Goal: Communication & Community: Answer question/provide support

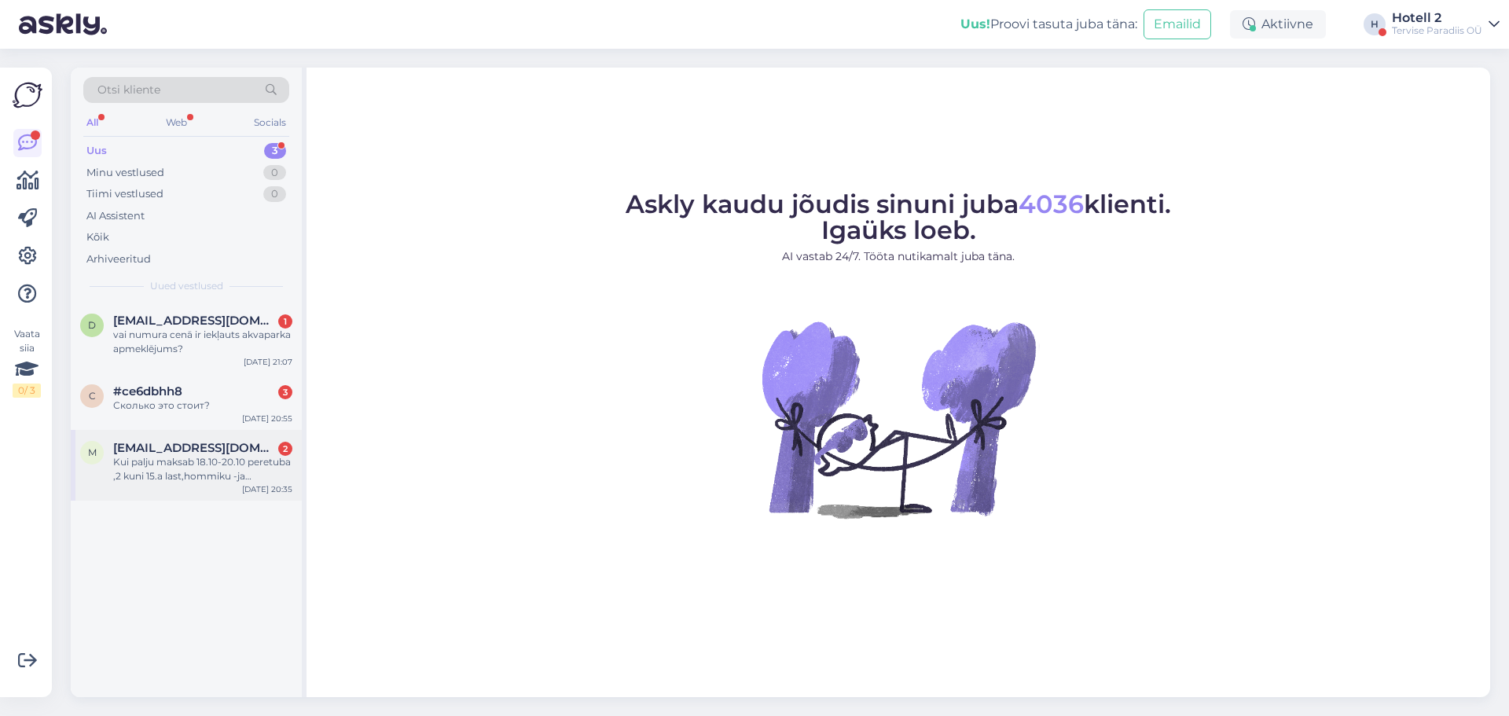
click at [235, 466] on div "Kui palju maksab 18.10-20.10 peretuba ,2 kuni 15.a last,hommiku -ja õhtusöökide…" at bounding box center [202, 469] width 179 height 28
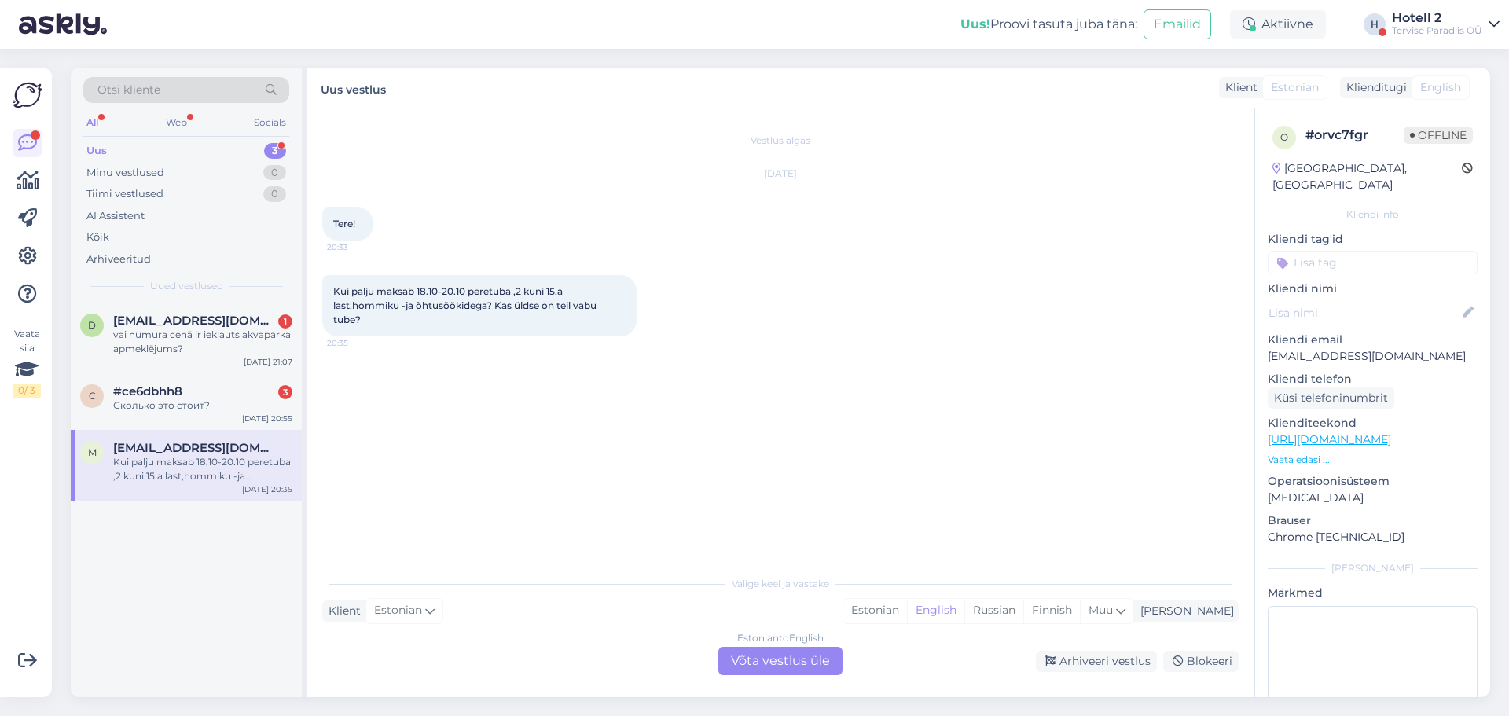
click at [762, 668] on div "Estonian to English Võta vestlus üle" at bounding box center [781, 661] width 124 height 28
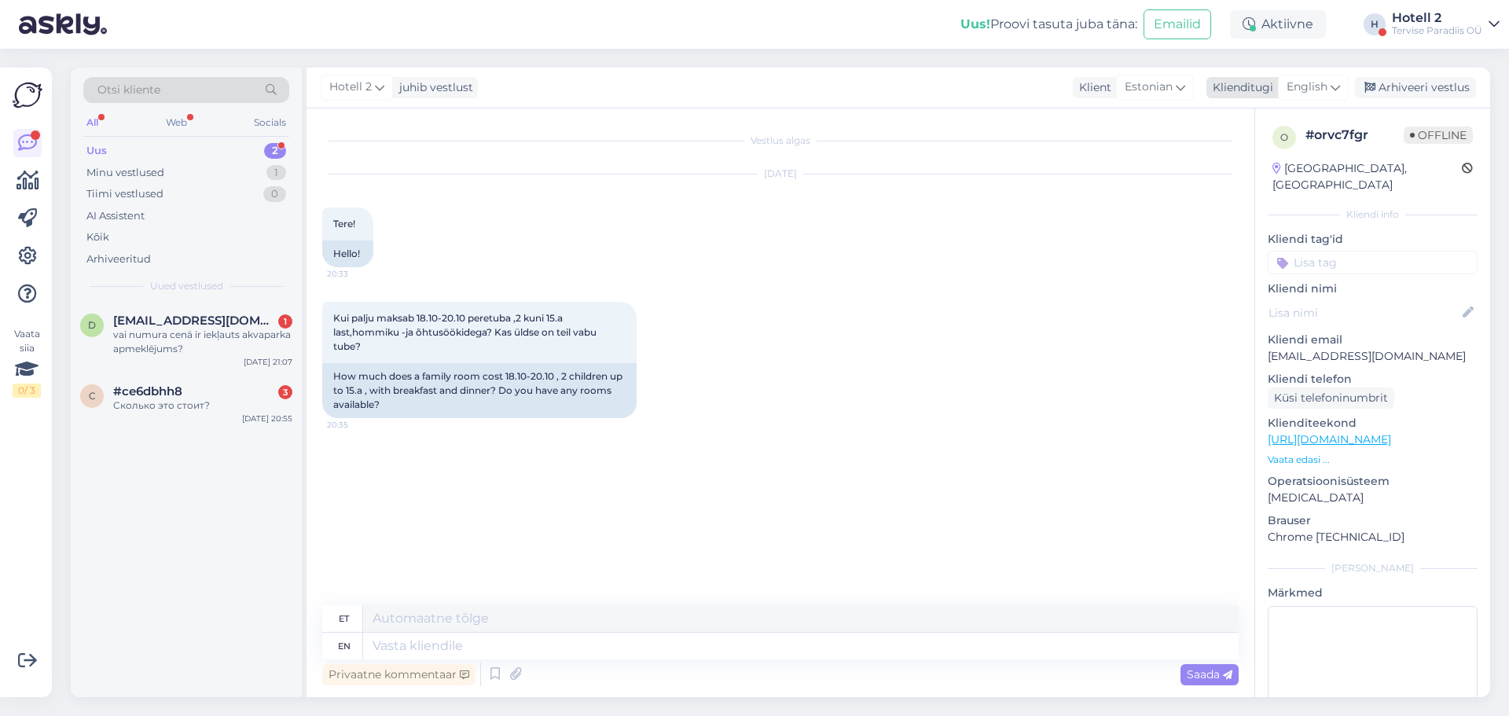
click at [1325, 95] on span "English" at bounding box center [1307, 87] width 41 height 17
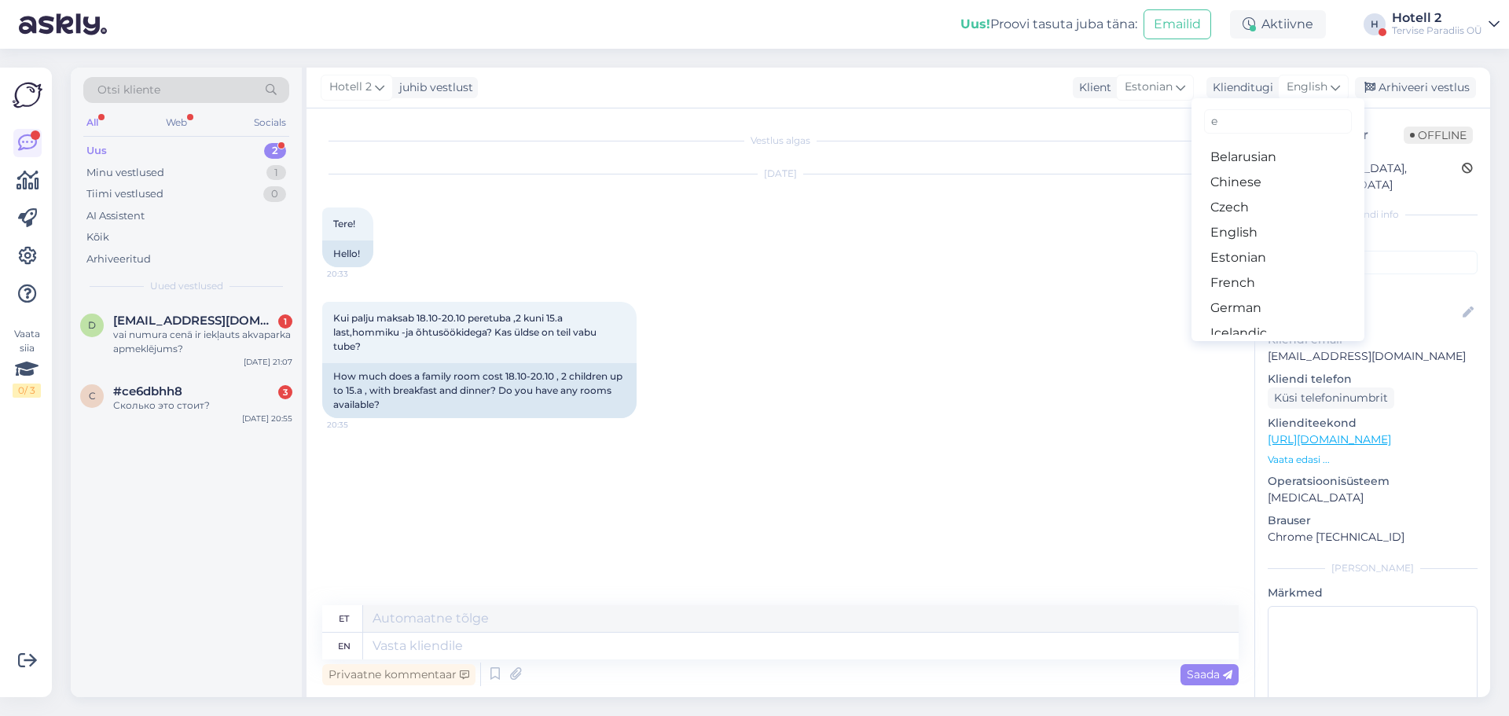
type input "es"
click at [1232, 176] on link "Estonian" at bounding box center [1278, 182] width 173 height 25
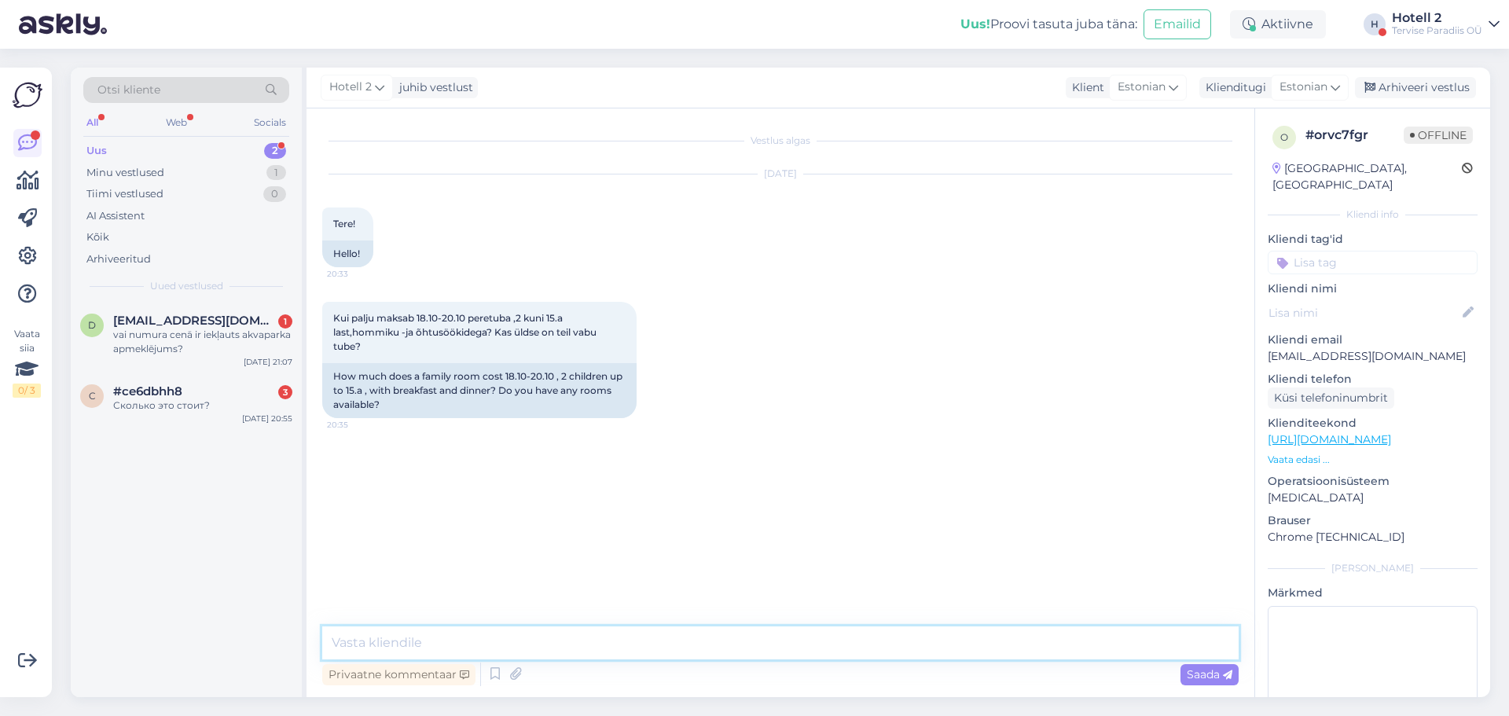
click at [471, 637] on textarea at bounding box center [780, 643] width 917 height 33
type textarea "Tere! Kahjuks pole meil 18-20.10 peretuba pakkuda."
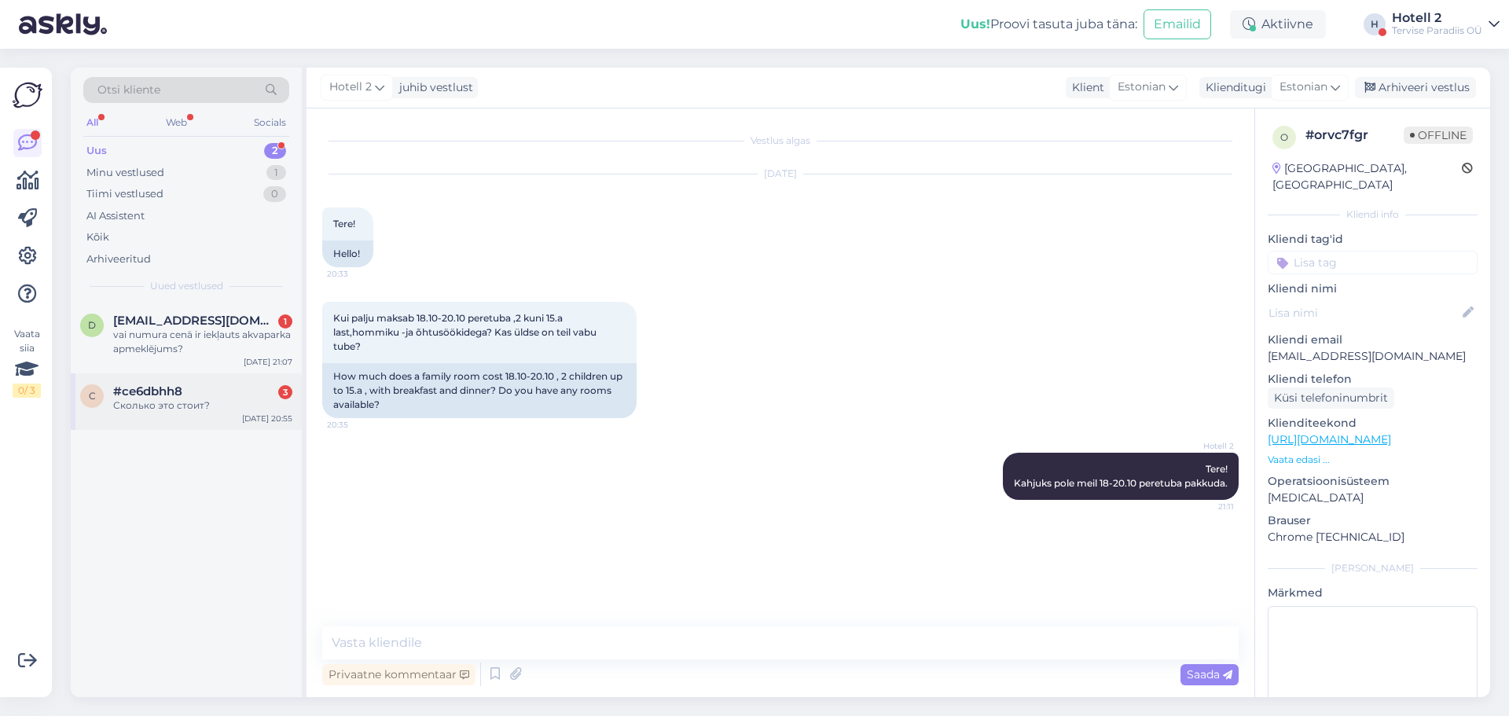
click at [172, 394] on span "#ce6dbhh8" at bounding box center [147, 391] width 69 height 14
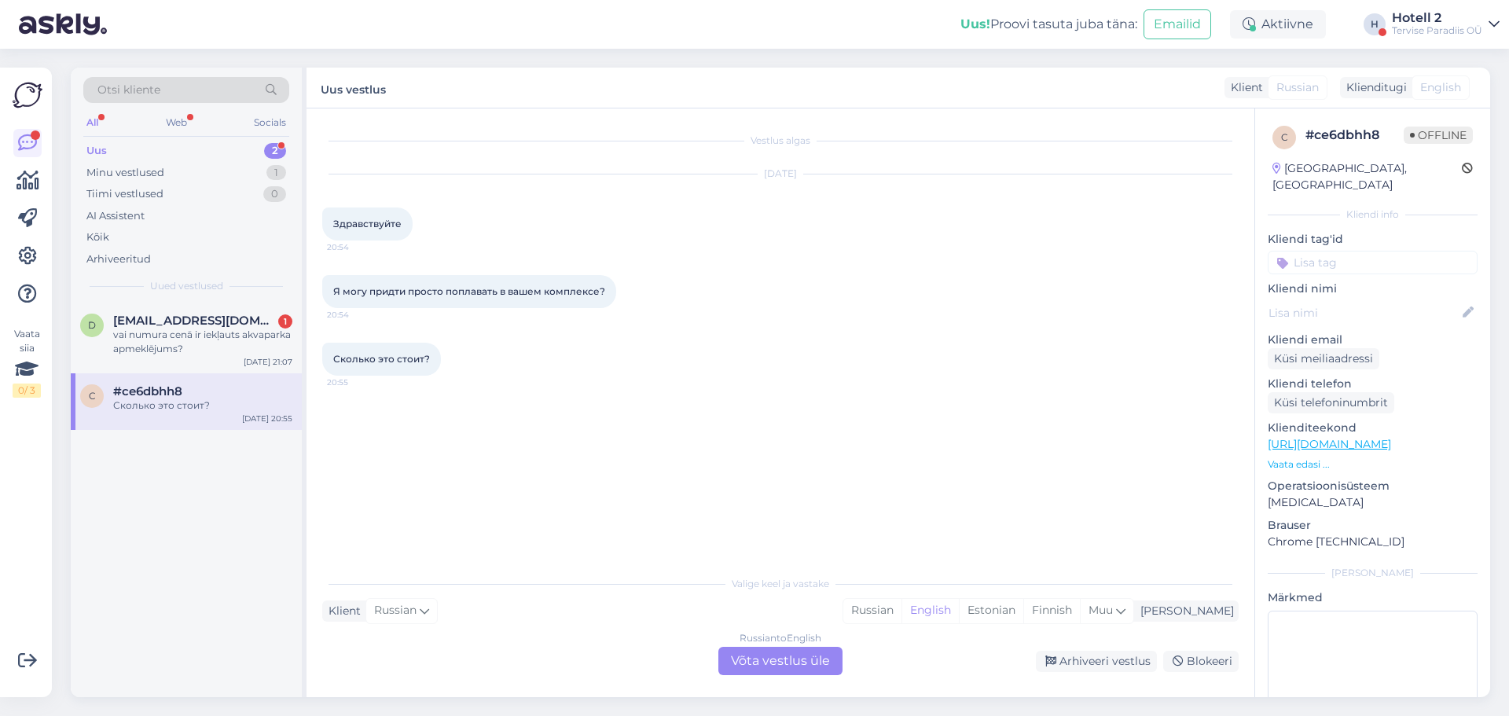
click at [756, 658] on div "Russian to English Võta vestlus üle" at bounding box center [781, 661] width 124 height 28
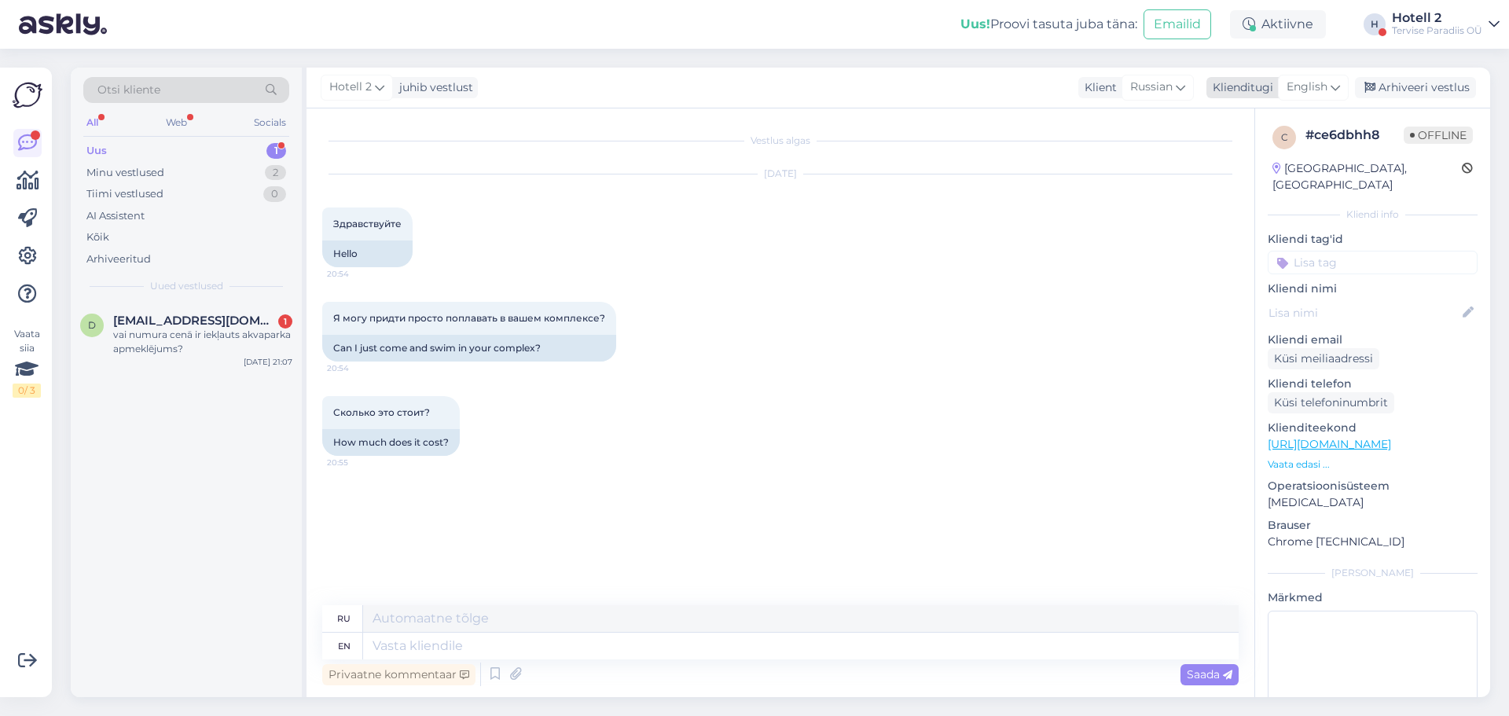
click at [1314, 90] on span "English" at bounding box center [1307, 87] width 41 height 17
click at [1252, 173] on link "Estonian" at bounding box center [1278, 182] width 173 height 25
click at [418, 645] on textarea at bounding box center [801, 646] width 876 height 27
type textarea "Ter"
type textarea "Т"
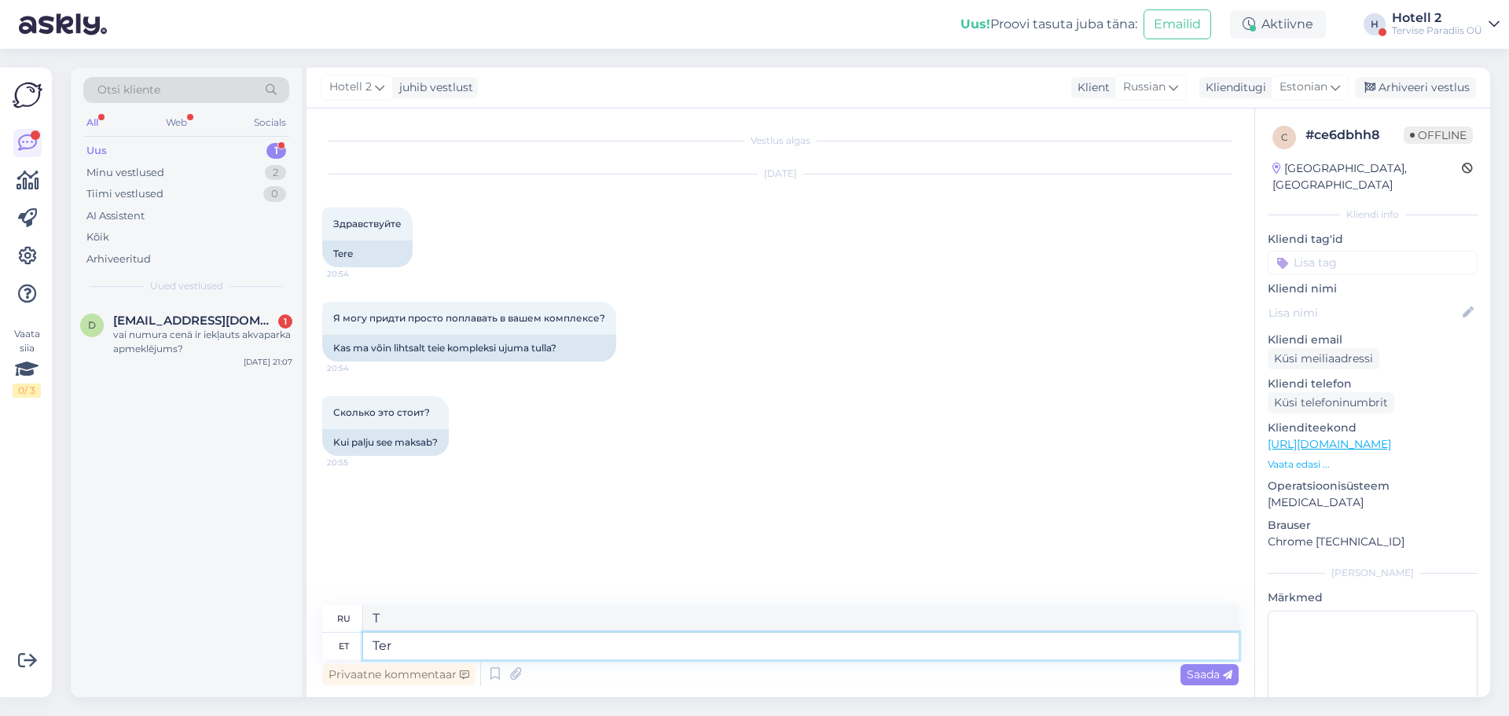
type textarea "Tere"
type textarea "Привет"
type textarea "Tere!"
type textarea "Привет!"
type textarea "Tere! Ja"
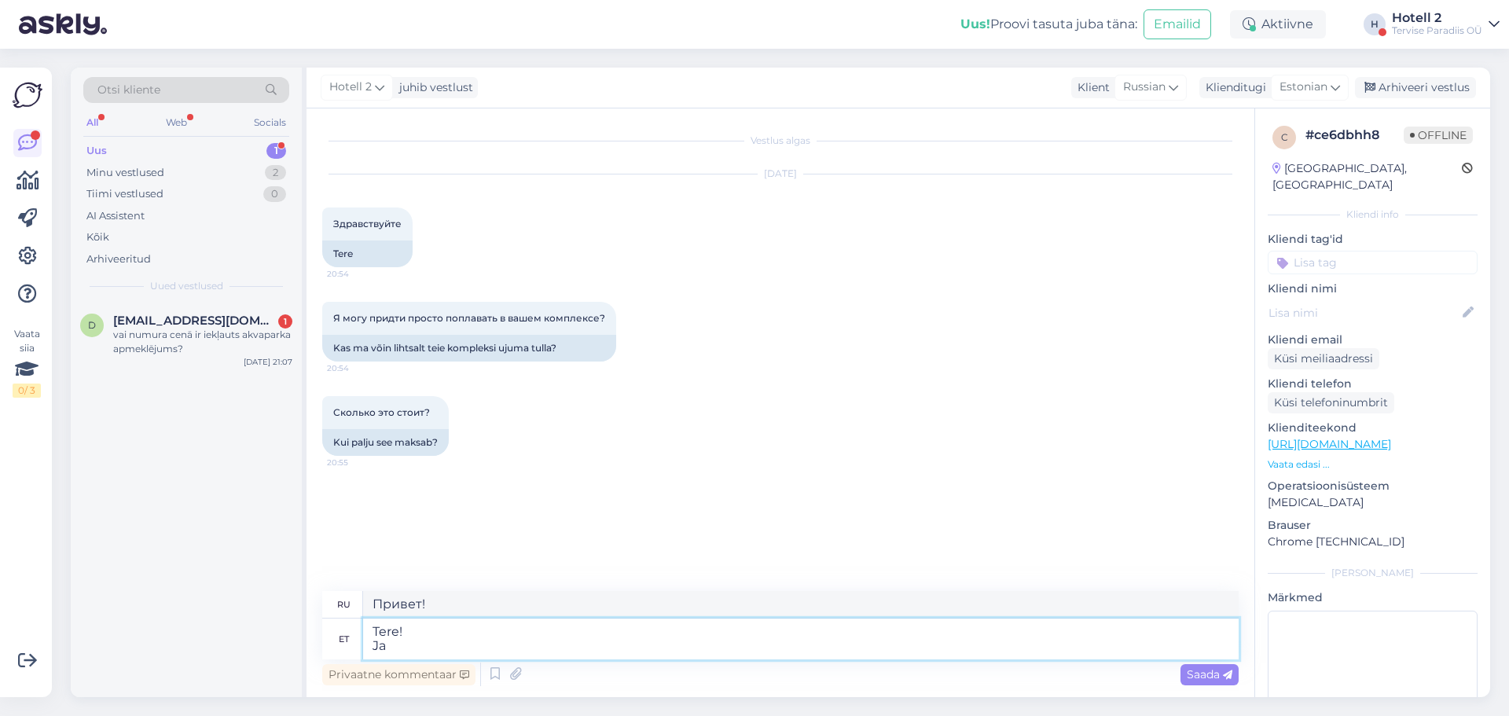
type textarea "Привет! Да"
type textarea "Tere! Ja, m"
type textarea "Привет! Да,"
type textarea "Tere! Ja, meie"
type textarea "Привет! Да, мы"
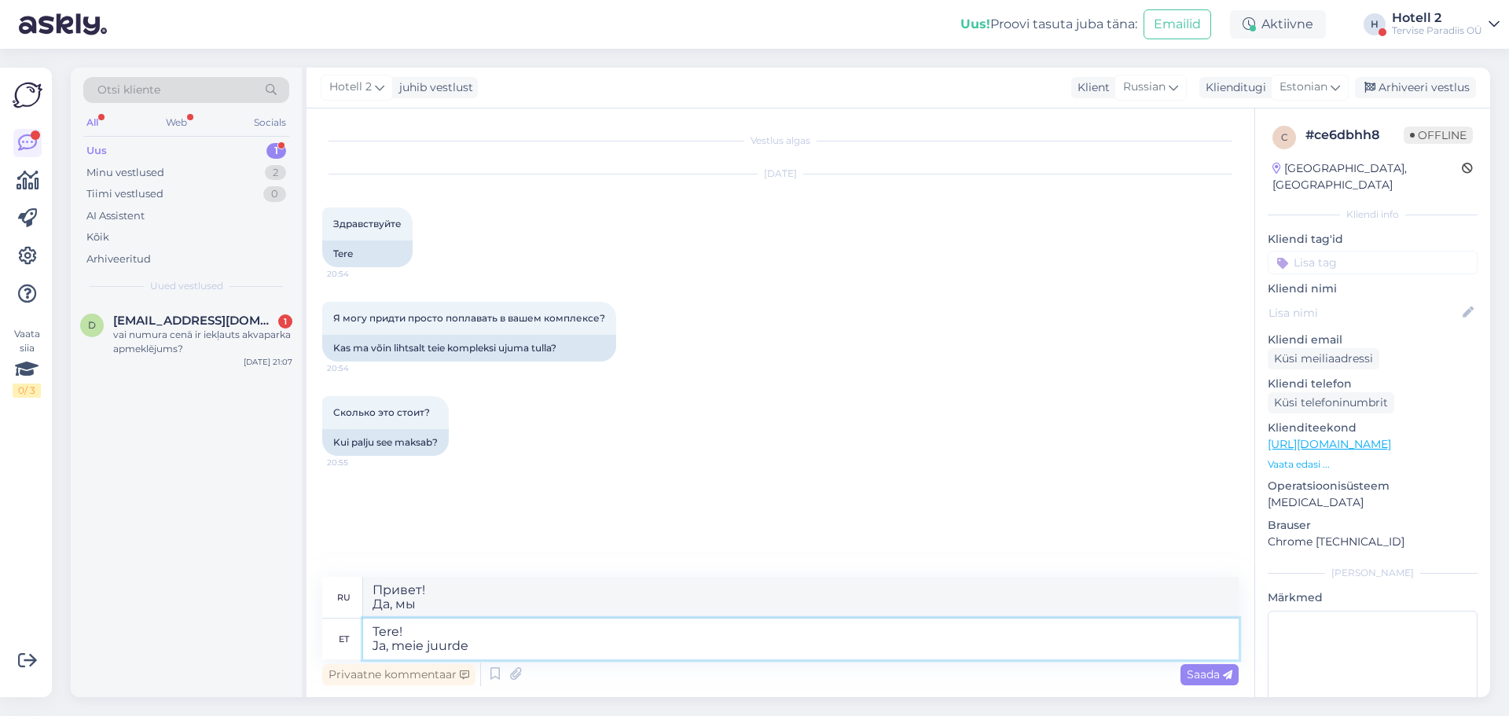
type textarea "Tere! Ja, meie juurde s"
type textarea "Здравствуйте! Да, нам"
type textarea "Tere! Ja, meie juurde saab"
type textarea "Здравствуйте! Да, вы можете приехать к нам."
type textarea "Tere! Ja, meie juurde saab ka l"
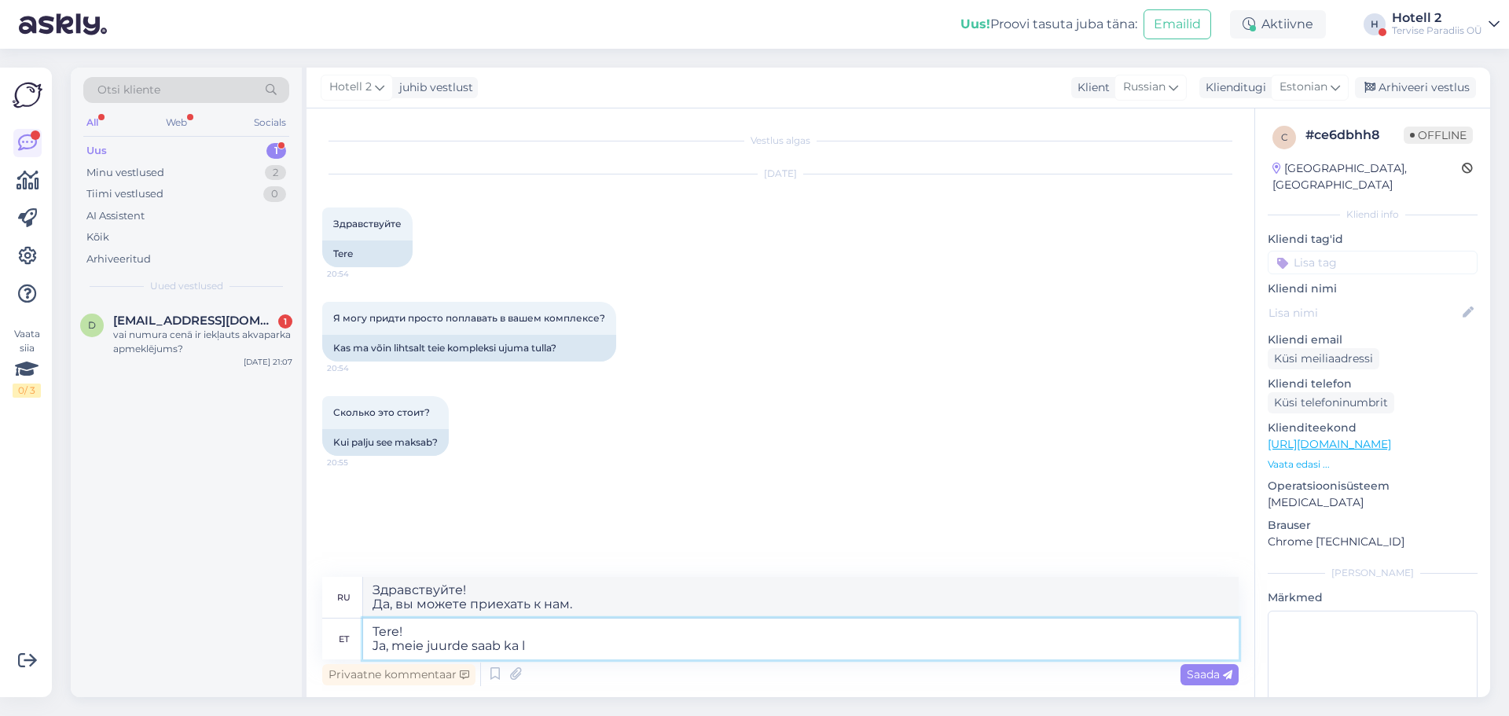
type textarea "Здравствуйте! Да, вы также можете посетить нас."
type textarea "Tere! Ja, meie juurde saab ka lihtsalt"
type textarea "Привет! Да, вы также можете просто прийти к нам."
type textarea "Tere! Ja, meie juurde saab ka lihtsalt ujuma"
type textarea "Привет! Да, ты тоже можешь просто поплавать с нами."
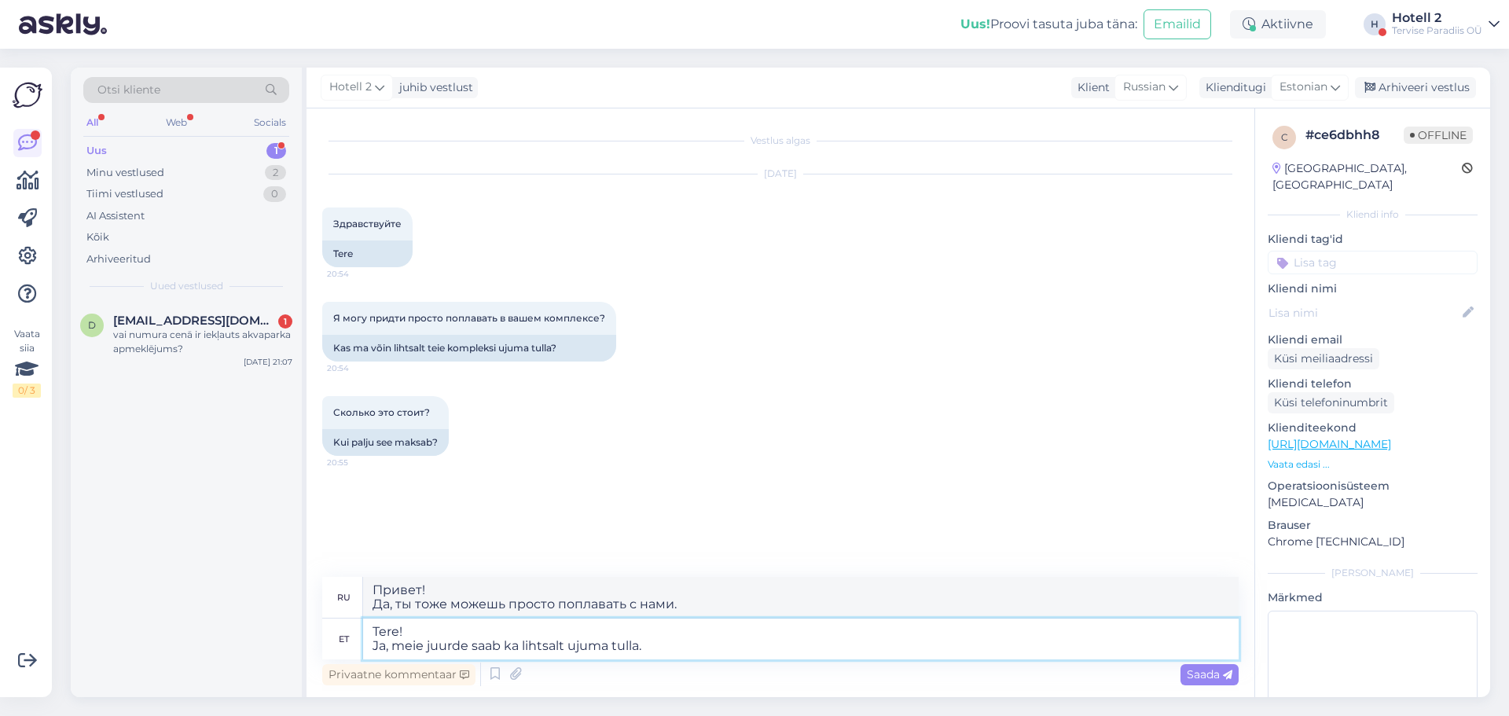
type textarea "Tere! Ja, meie juurde saab ka lihtsalt ujuma tulla."
type textarea "Здравствуйте! Да, вы также можете просто прийти к нам поплавать."
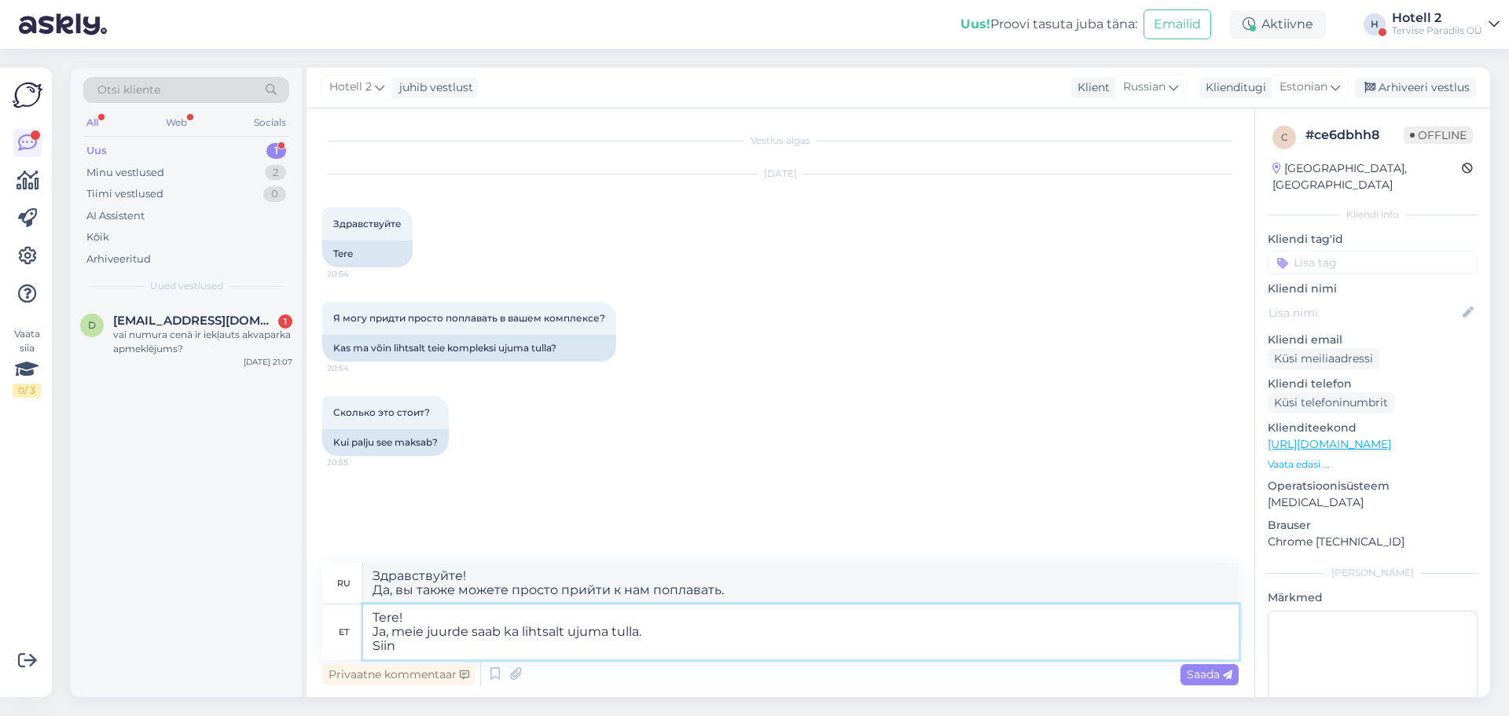
type textarea "Tere! Ja, meie juurde saab ka lihtsalt ujuma tulla. Siin o"
type textarea "Привет! Да, вы также можете просто прийти поплавать с нами. Здесь"
type textarea "Tere! Ja, meie juurde saab ka lihtsalt ujuma tulla. Siin on li"
type textarea "Привет! Да, вы также можете просто прийти к нам поплавать. Вот"
type textarea "Tere! Ja, meie juurde saab ka lihtsalt ujuma tulla. Siin on link k"
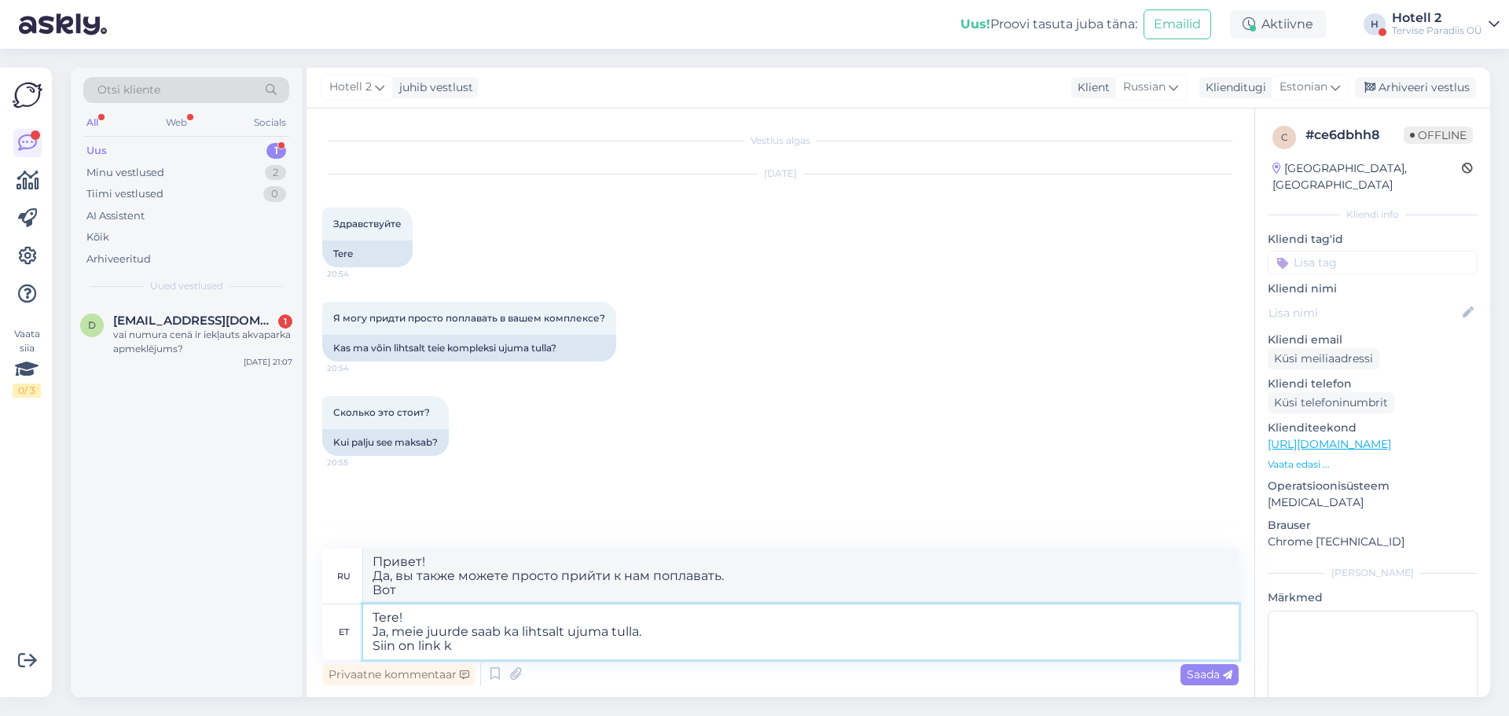
type textarea "Привет! Да, вы также можете просто прийти к нам поплавать. Вот ссылка"
type textarea "Tere! Ja, meie juurde saab ka lihtsalt ujuma tulla. Siin on link [PERSON_NAME]"
type textarea "Привет! Да, вы также можете просто прийти к нам поплавать. Вот ссылка, где"
type textarea "Tere! Ja, meie juurde saab ka lihtsalt ujuma tulla. Siin on link kus saate v"
type textarea "Привет! Да, вы также можете просто прийти к нам поплавать. Вот ссылка, по котор…"
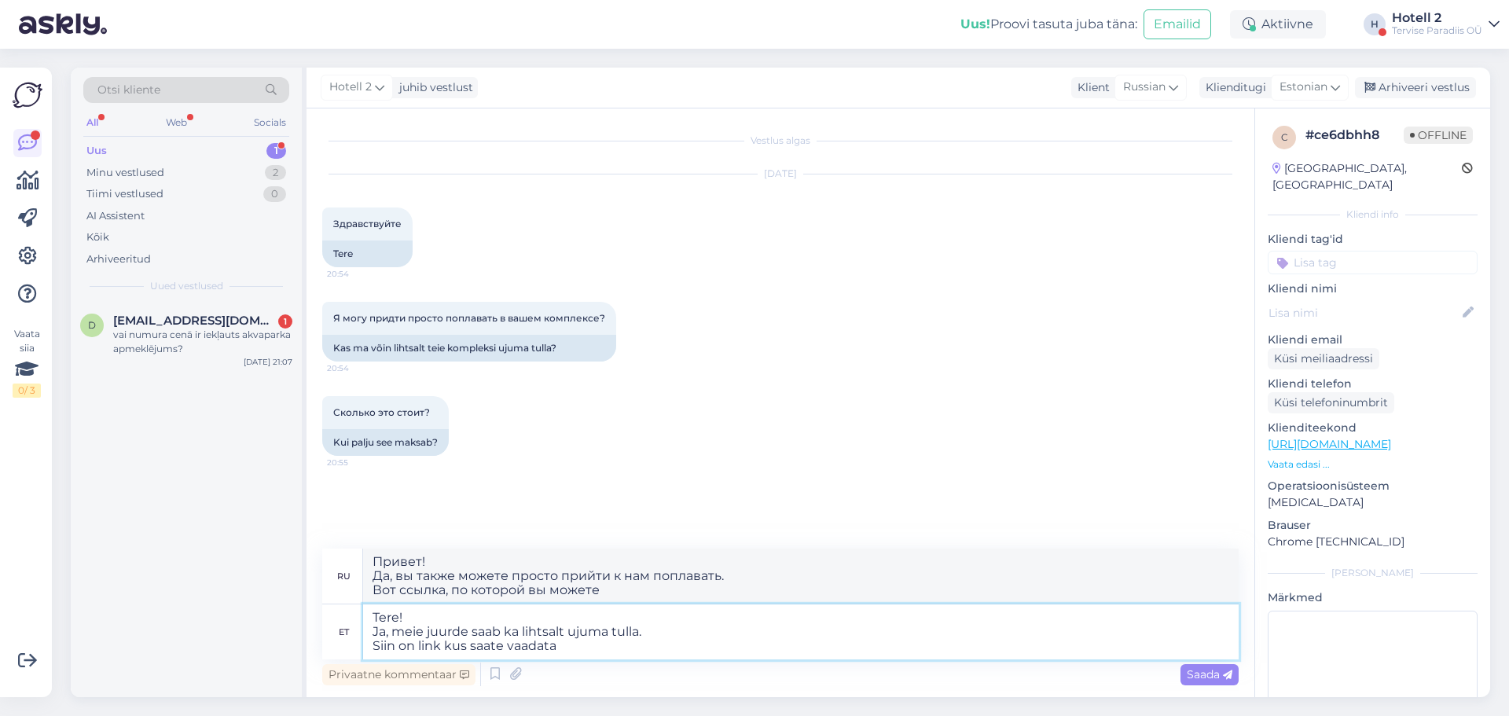
type textarea "Tere! Ja, meie juurde saab ka lihtsalt ujuma tulla. Siin on link kus saate vaad…"
type textarea "Привет! Да, вы также можете просто прийти к нам поплавать. Вот ссылка, где вы м…"
type textarea "Tere! Ja, meie juurde saab ka lihtsalt ujuma tulla. Siin on link kus saate vaad…"
type textarea "Здравствуйте! Да, вы также можете просто прийти к нам поплавать. Вот ссылка, по…"
paste textarea "[URL][DOMAIN_NAME]"
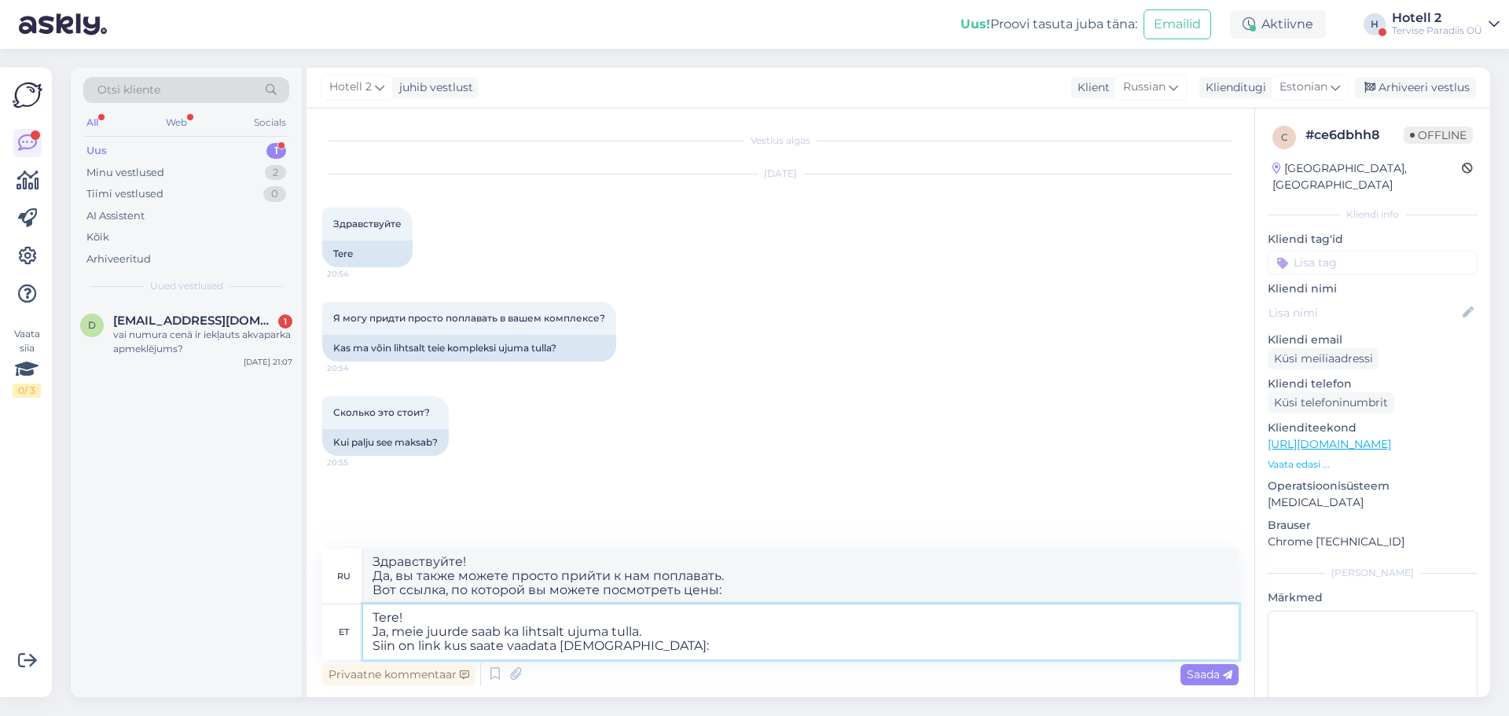
type textarea "Tere! Ja, meie juurde saab ka lihtsalt ujuma tulla. Siin on link kus saate vaad…"
type textarea "Здравствуйте! Да, вы также можете просто прийти к нам поплавать. Вот ссылка, гд…"
type textarea "Tere! Ja, meie juurde saab ka lihtsalt ujuma tulla. Siin on link kus saate vaad…"
click at [1204, 678] on span "Saada" at bounding box center [1210, 674] width 46 height 14
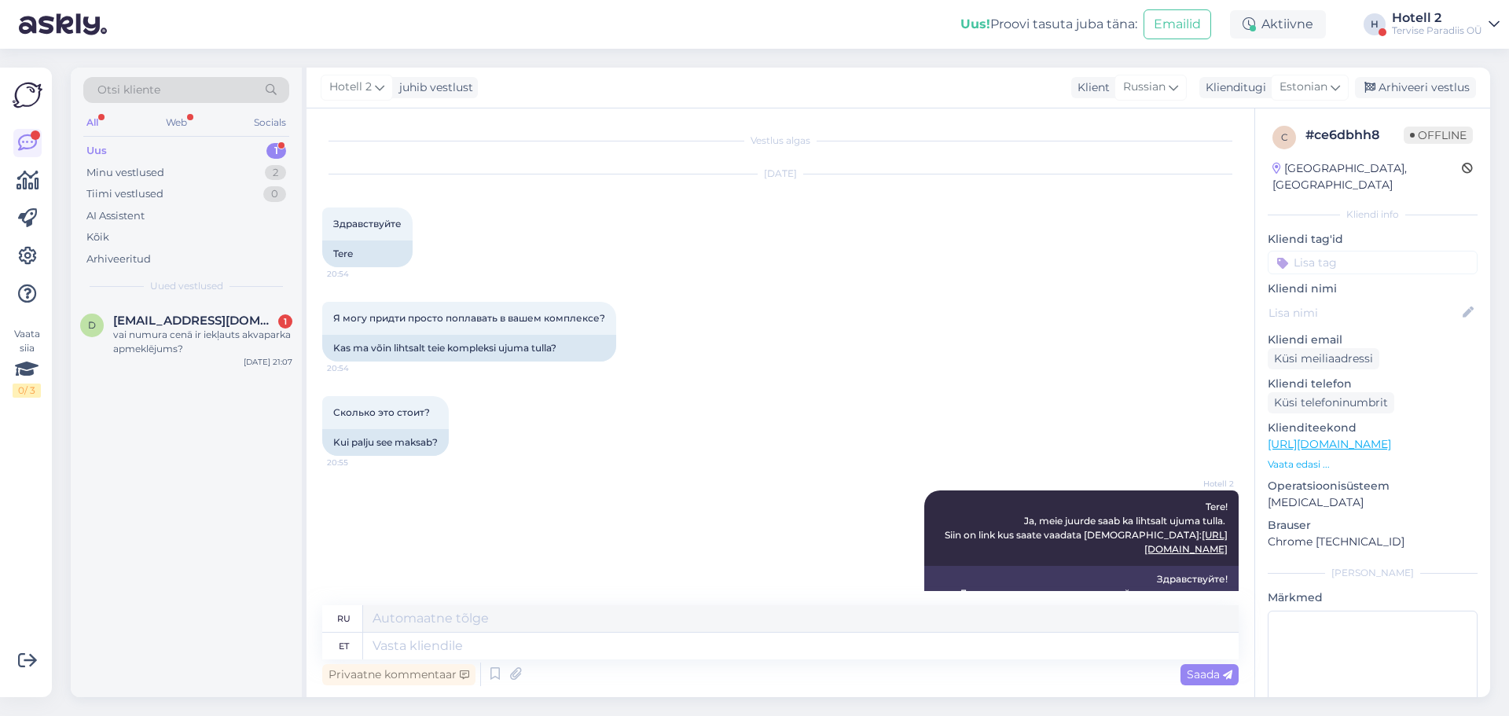
scroll to position [61, 0]
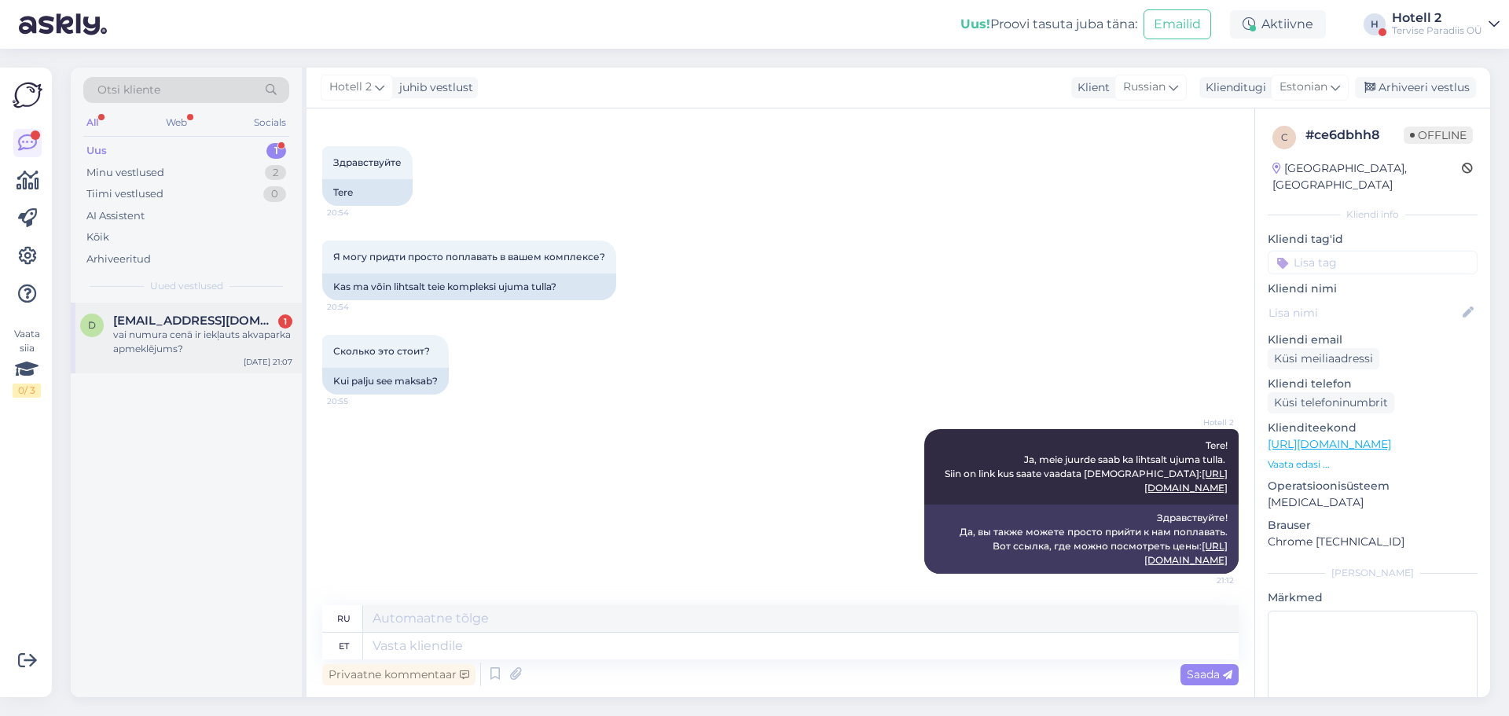
click at [252, 322] on span "[EMAIL_ADDRESS][DOMAIN_NAME]" at bounding box center [195, 321] width 164 height 14
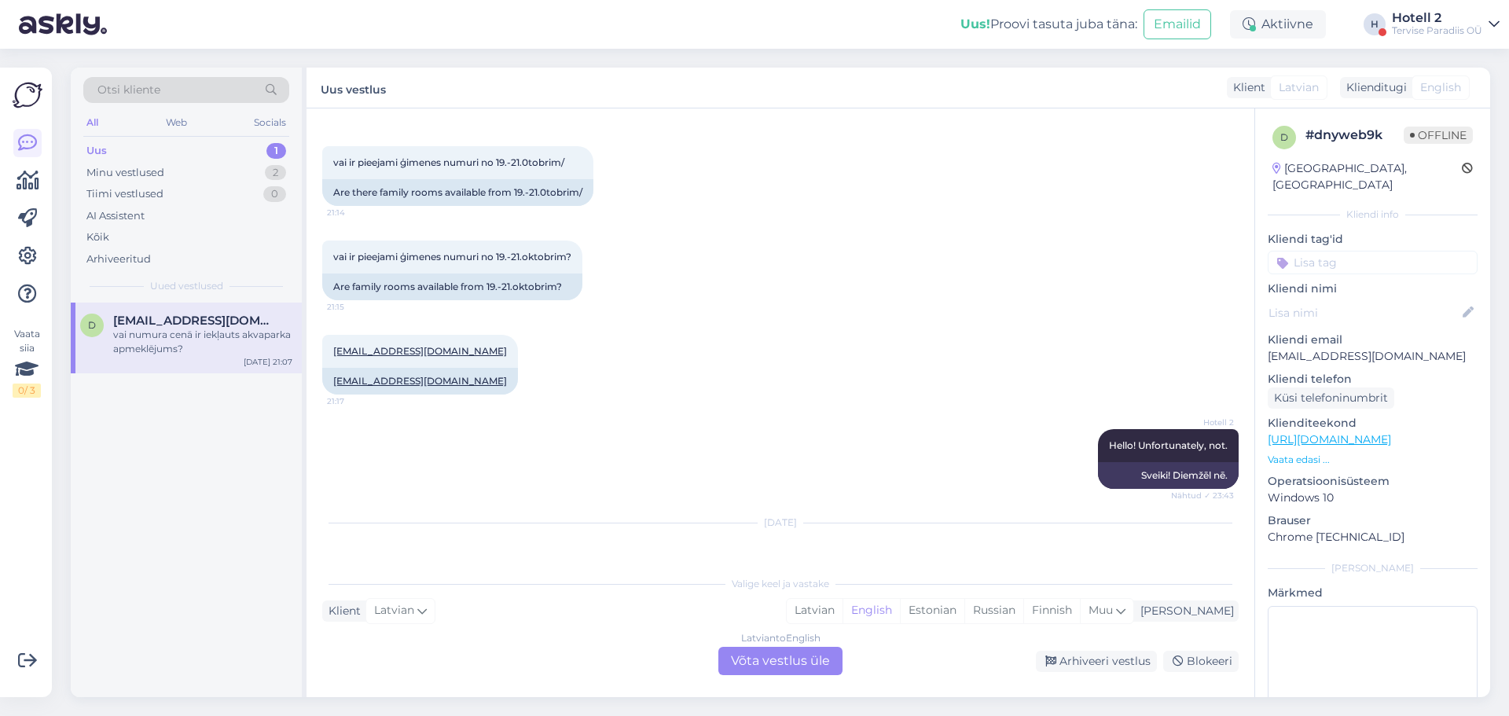
scroll to position [142, 0]
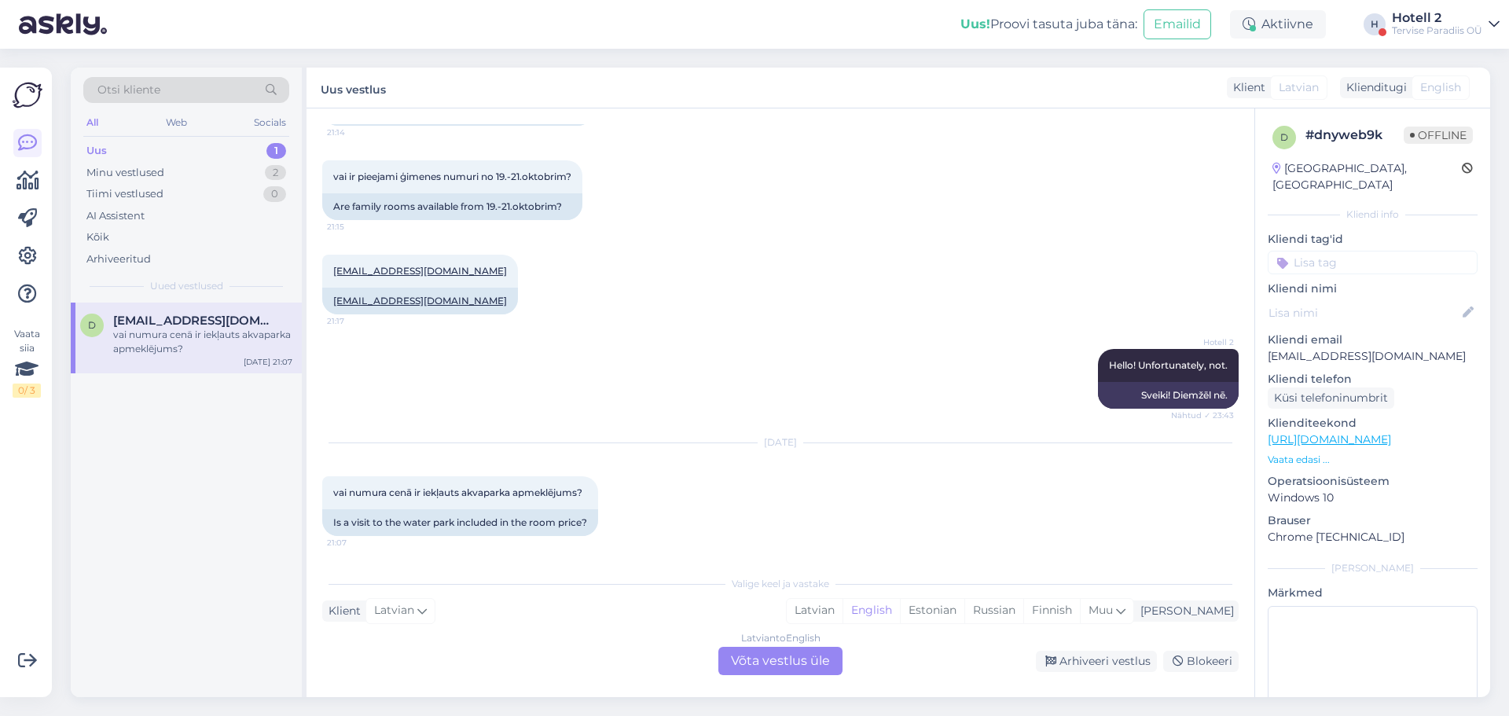
click at [745, 657] on div "Latvian to English Võta vestlus üle" at bounding box center [781, 661] width 124 height 28
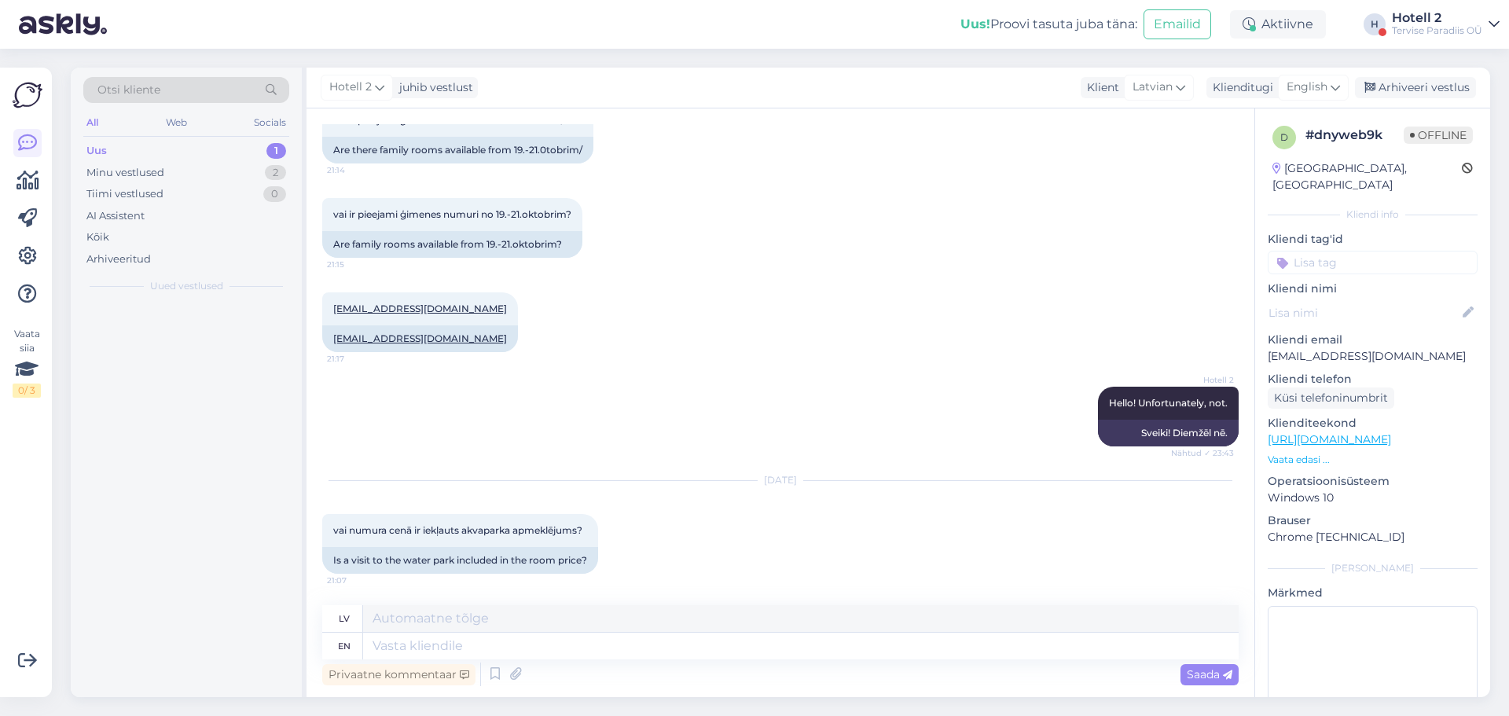
scroll to position [104, 0]
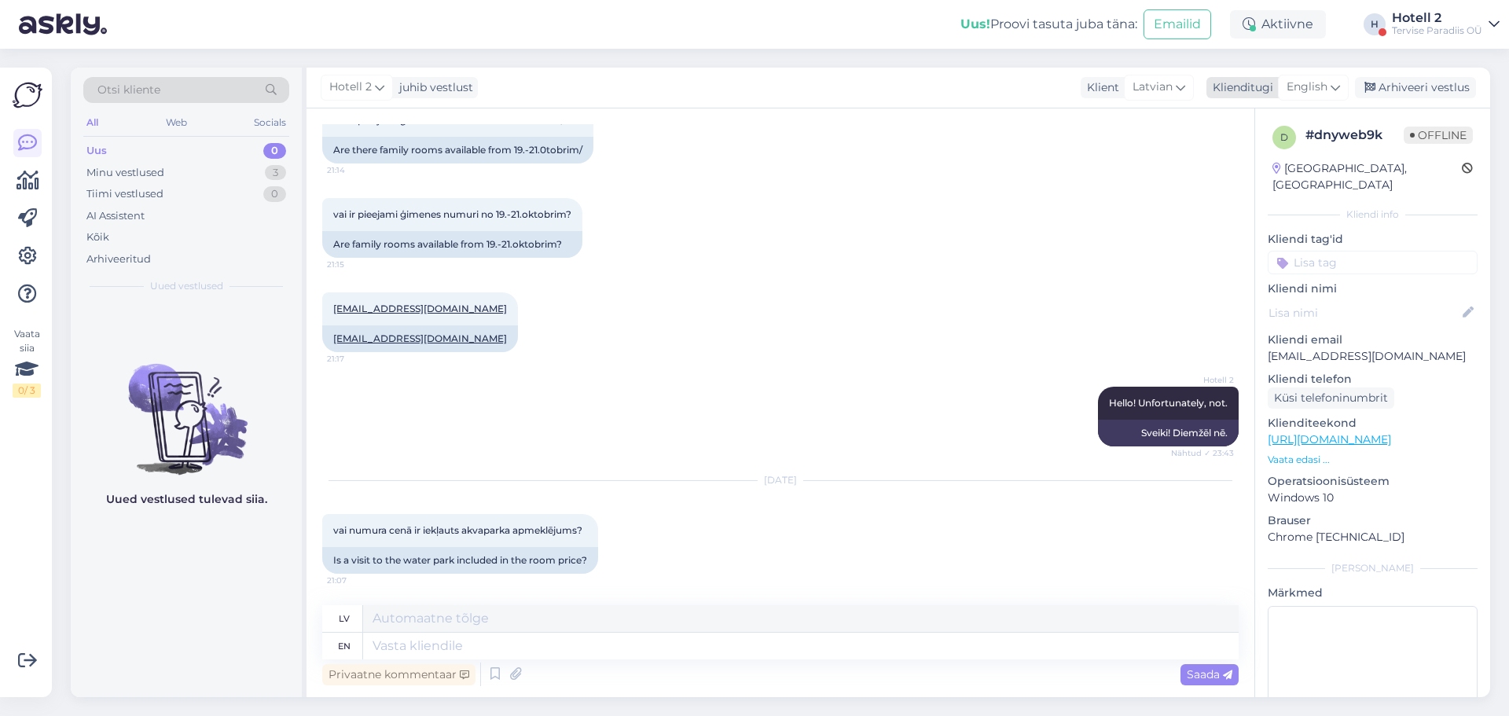
click at [1309, 79] on span "English" at bounding box center [1307, 87] width 41 height 17
click at [1254, 191] on link "Estonian" at bounding box center [1278, 182] width 173 height 25
click at [440, 642] on textarea at bounding box center [801, 646] width 876 height 27
type textarea "[PERSON_NAME]"
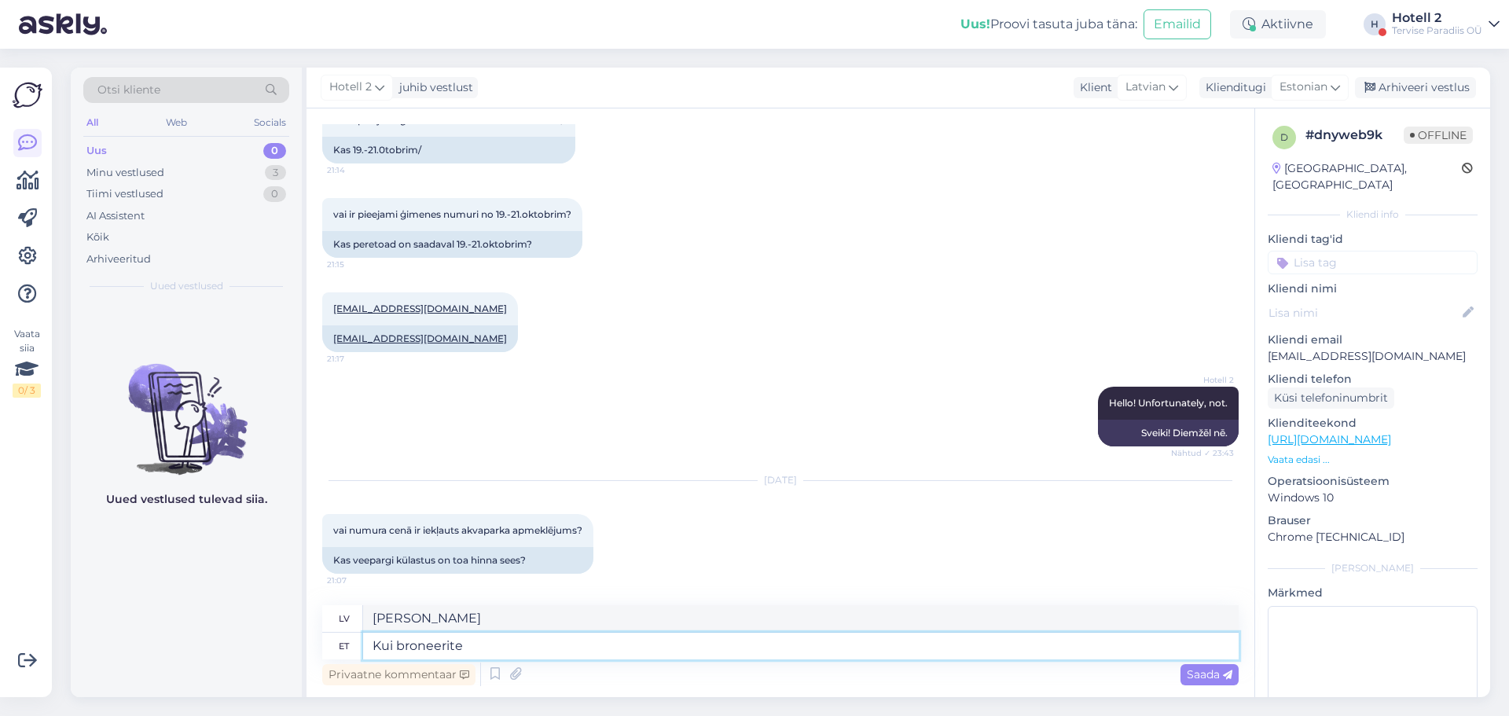
type textarea "Kui broneerite"
type textarea "Kad jūs rezervējat"
type textarea "Kui broneerite majutus"
type textarea "Kad rezervējat naktsmītni"
type textarea "Kui broneerite majutus koos"
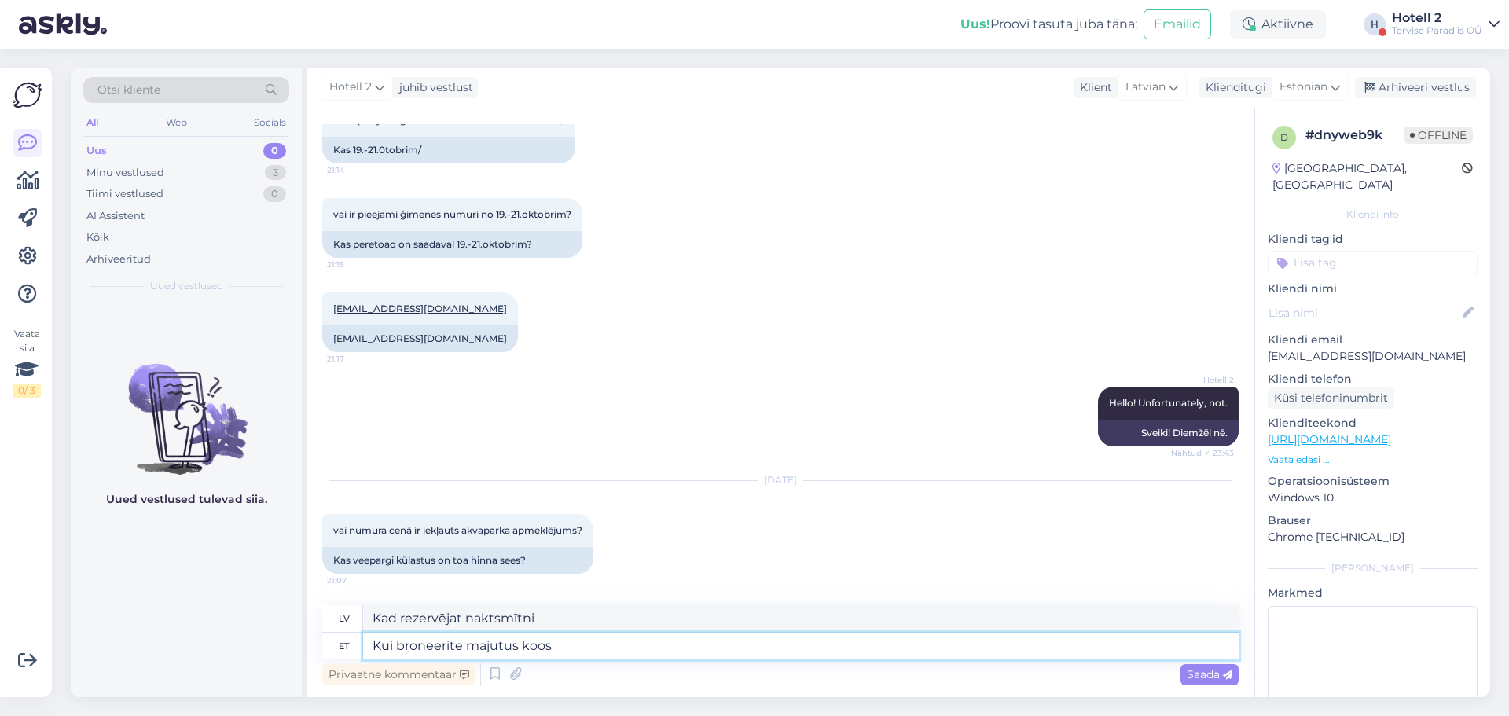
type textarea "Ja rezervējat naktsmītni kopā"
type textarea "Kui broneerite majutus koos veekeskusega, s"
type textarea "Ja rezervējat naktsmītni ar akvaparku,"
type textarea "Kui broneerite majutus koos veekeskusega, siis"
type textarea "Ja rezervējat naktsmītni ar akvaparku, tad"
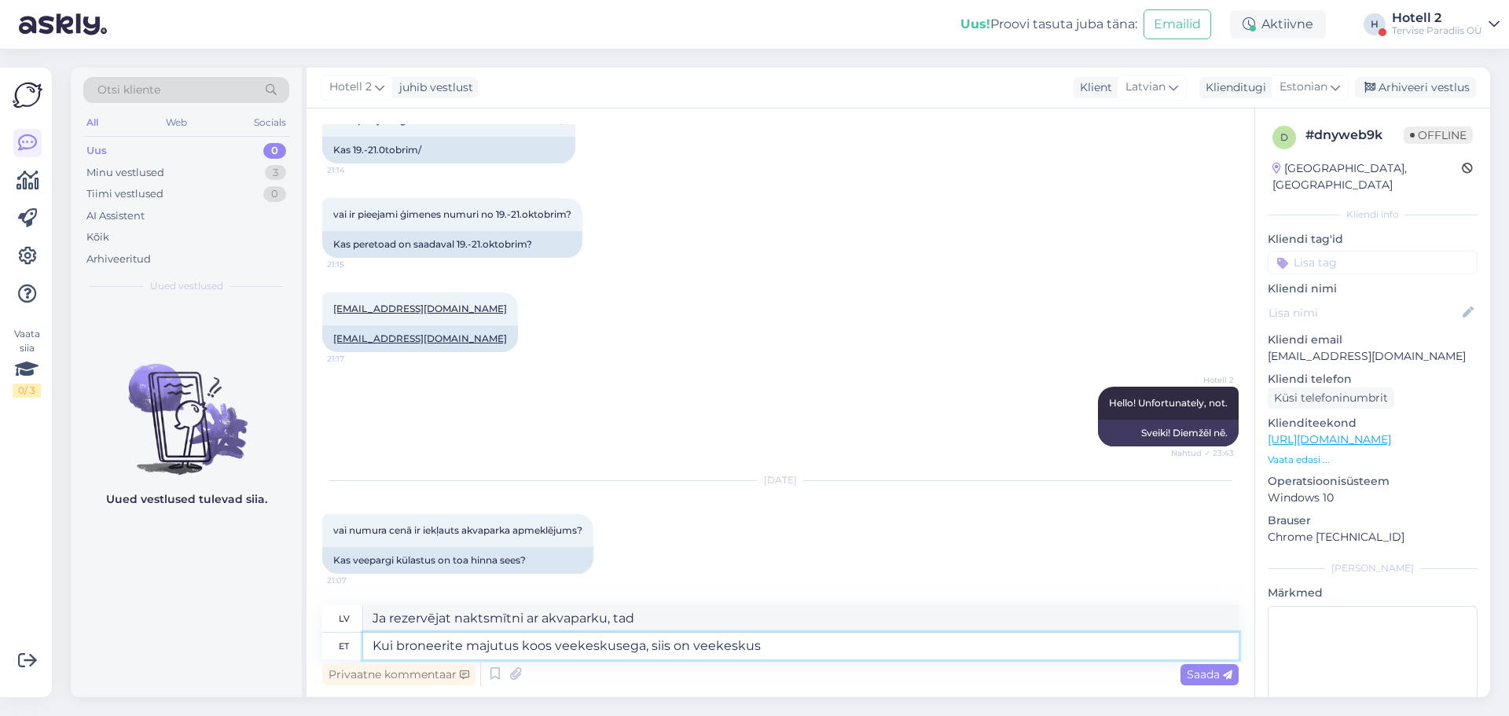
type textarea "Kui broneerite majutus koos veekeskusega, siis on veekeskus"
type textarea "Ja rezervējat naktsmītni ar akvaparku, [GEOGRAPHIC_DATA] ir"
type textarea "Kui broneerite majutus koos veekeskusega, siis on veekeskus hinna s"
type textarea "Ja rezervējat naktsmītni ar akvaparku, akvaparka apmeklējums ir iekļauts cenā."
type textarea "Kui broneerite majutus koos veekeskusega, siis on veekeskus hinna sees."
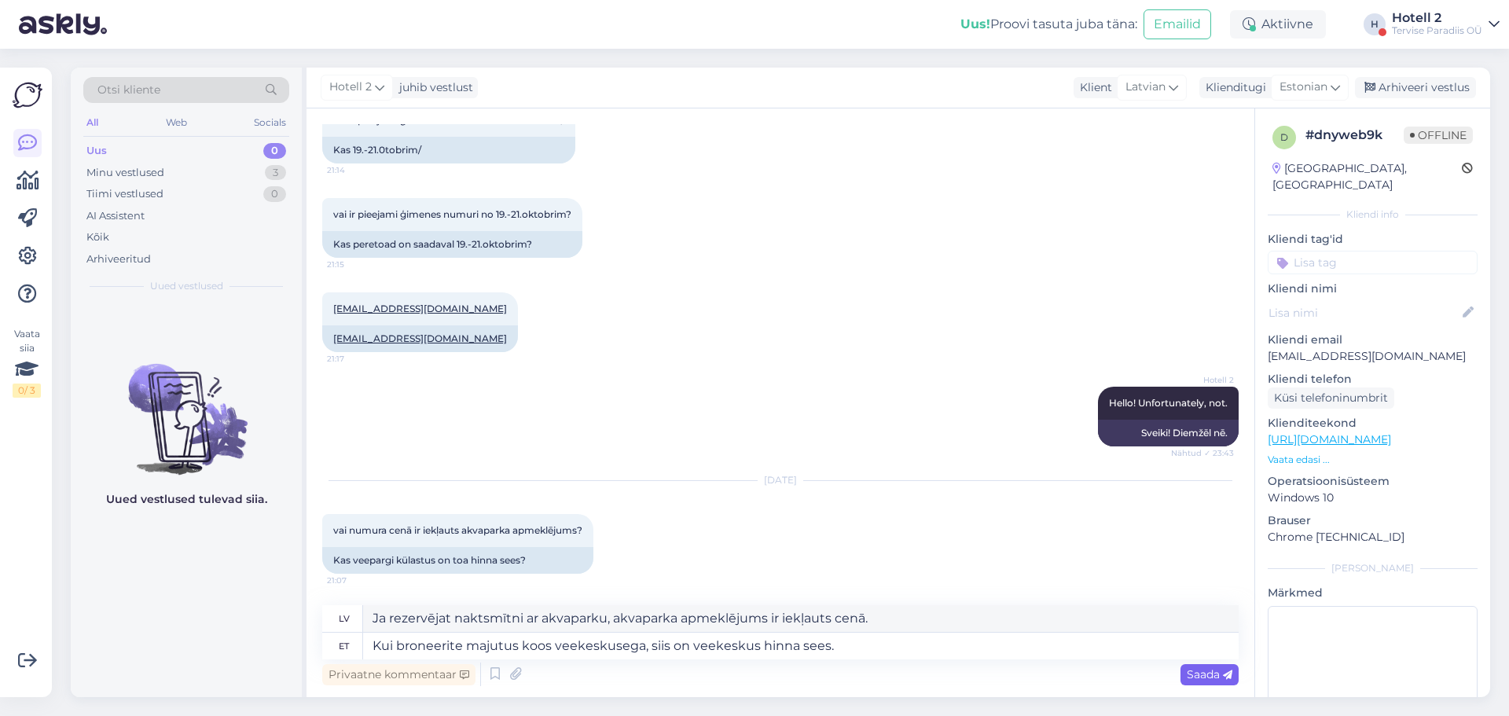
click at [1190, 670] on span "Saada" at bounding box center [1210, 674] width 46 height 14
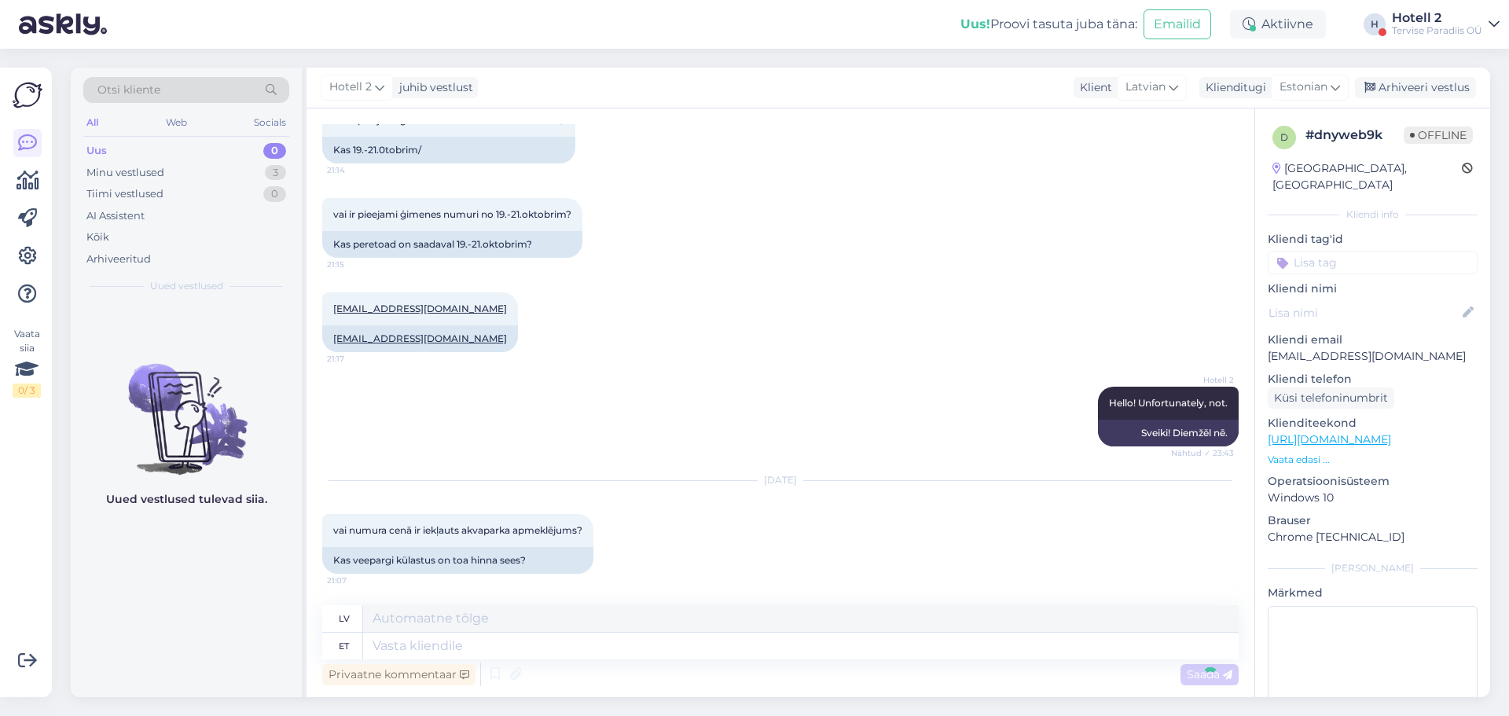
scroll to position [226, 0]
